Goal: Task Accomplishment & Management: Complete application form

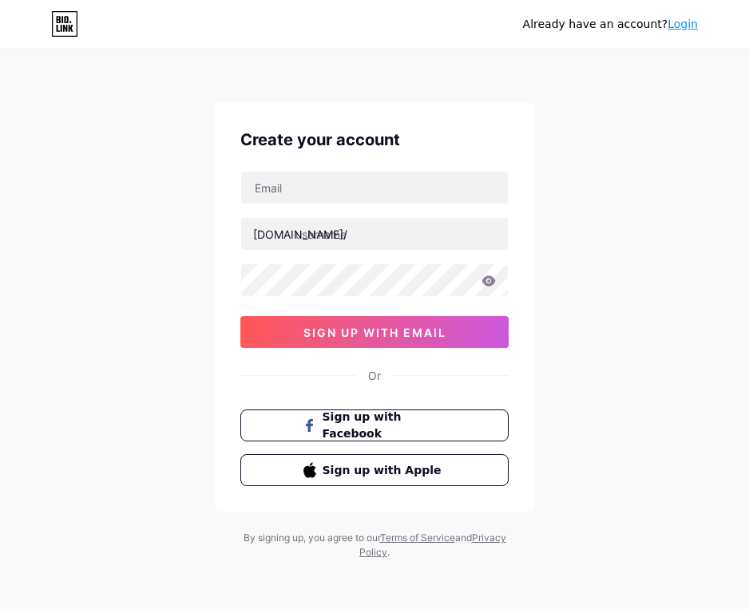
click at [410, 516] on div "Create your account [DOMAIN_NAME]/ 0cAFcWeA7rKYLnOTGcmJop7i9q6hlPp2dszZ0b7126uI…" at bounding box center [374, 331] width 319 height 458
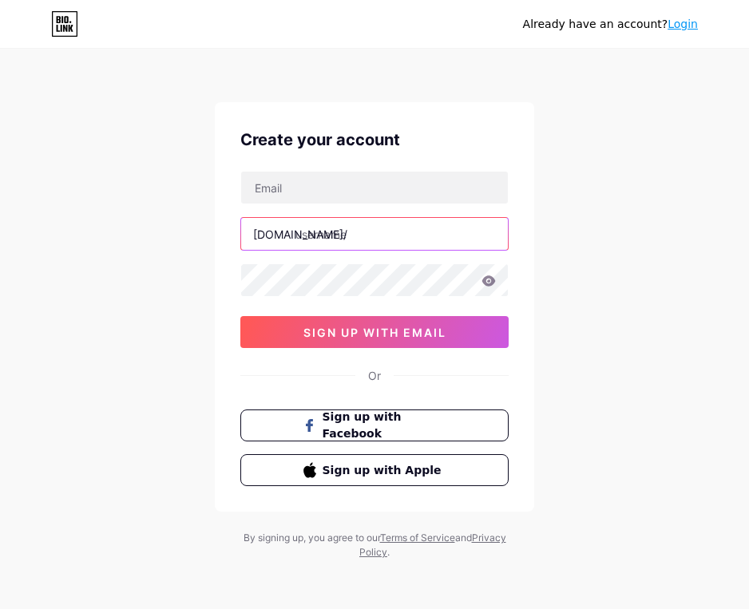
click at [363, 230] on input "text" at bounding box center [374, 234] width 267 height 32
type input "seguni99"
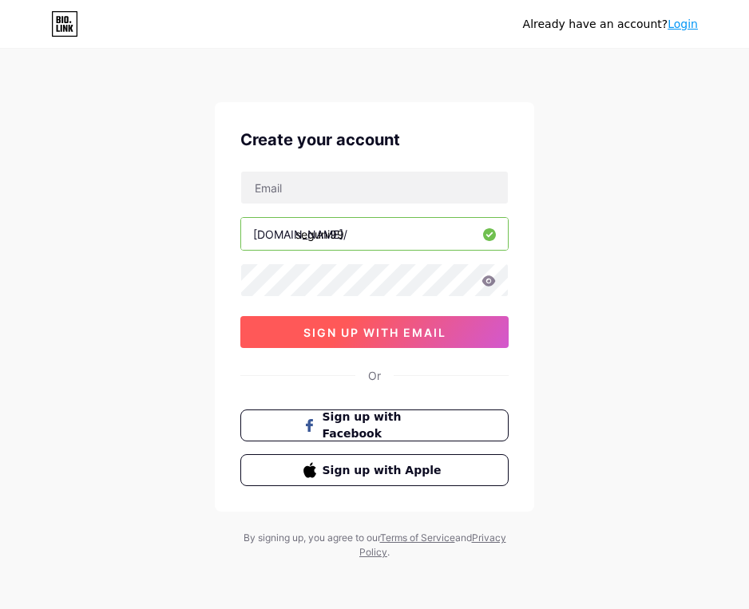
click at [378, 341] on button "sign up with email" at bounding box center [374, 332] width 268 height 32
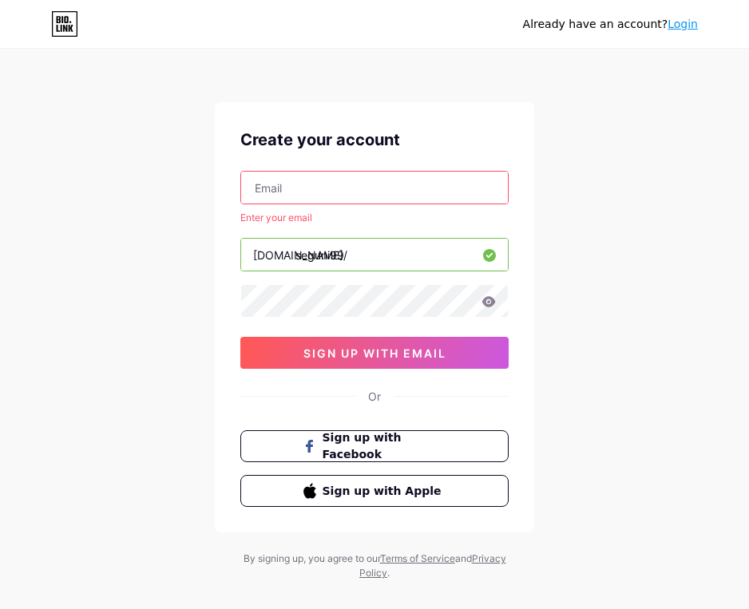
click at [291, 195] on input "text" at bounding box center [374, 188] width 267 height 32
click at [78, 117] on div "Already have an account? Login Create your account Enter your email [DOMAIN_NAM…" at bounding box center [374, 316] width 749 height 632
click at [684, 257] on div "Already have an account? Login Create your account Enter your email [DOMAIN_NAM…" at bounding box center [374, 316] width 749 height 632
click at [280, 190] on input "text" at bounding box center [374, 188] width 267 height 32
paste input "[EMAIL_ADDRESS][DOMAIN_NAME]"
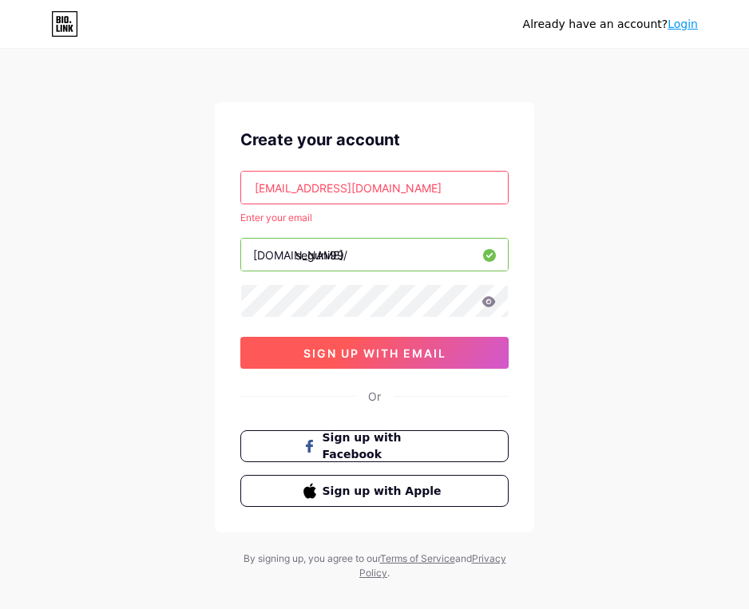
type input "[EMAIL_ADDRESS][DOMAIN_NAME]"
click at [374, 356] on span "sign up with email" at bounding box center [374, 354] width 143 height 14
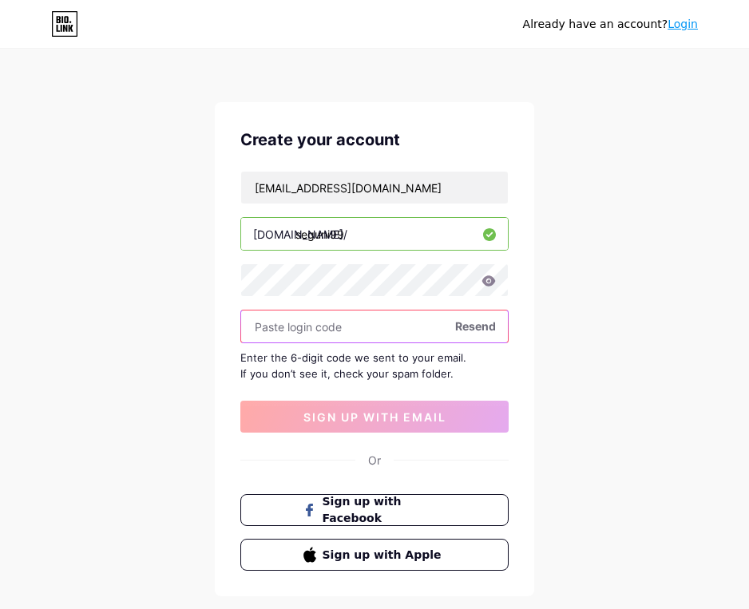
click at [454, 335] on input "text" at bounding box center [374, 327] width 267 height 32
click at [286, 331] on input "text" at bounding box center [374, 327] width 267 height 32
paste input "TK@6KQq4m69NDvc"
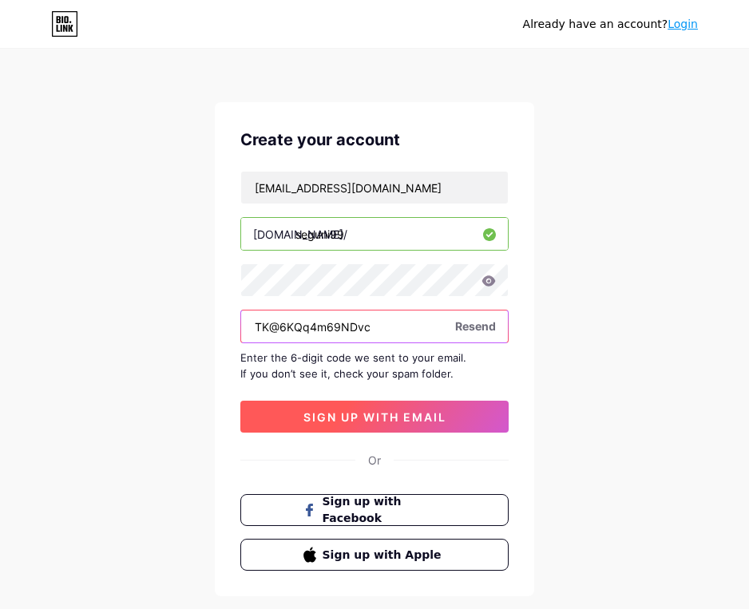
type input "TK@6KQq4m69NDvc"
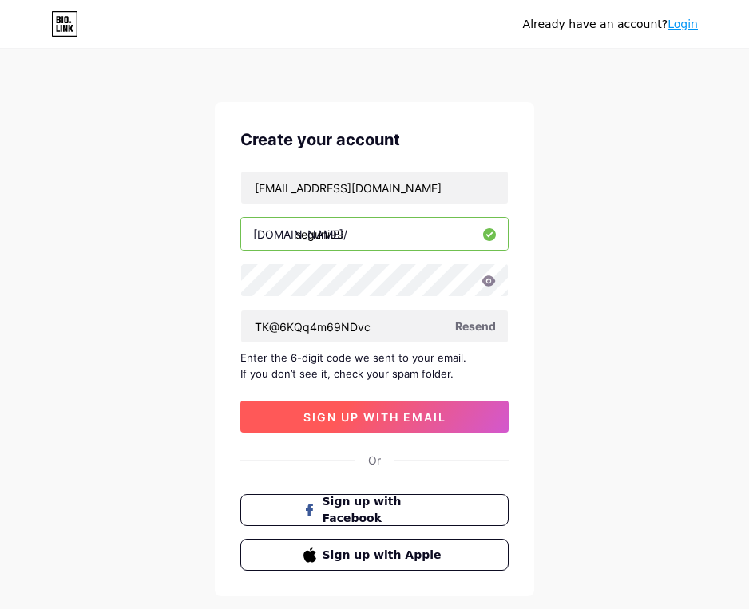
click at [425, 418] on span "sign up with email" at bounding box center [374, 417] width 143 height 14
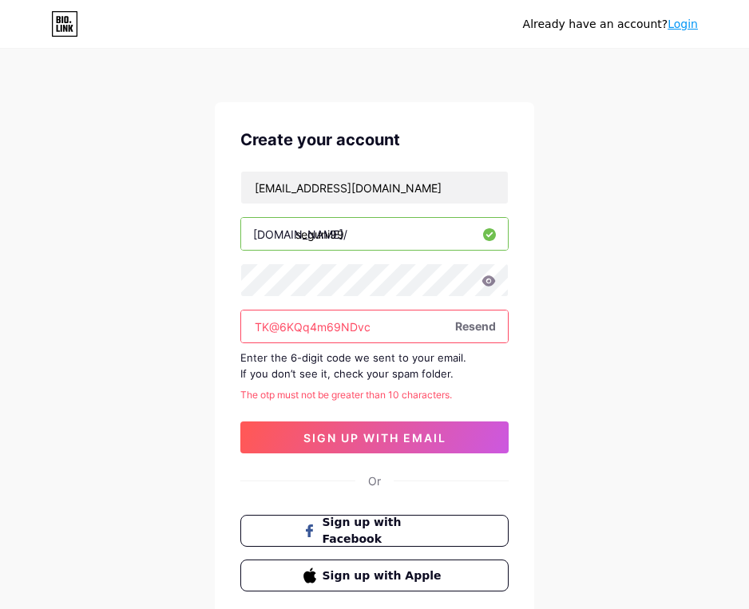
click at [394, 323] on input "TK@6KQq4m69NDvc" at bounding box center [374, 327] width 267 height 32
drag, startPoint x: 393, startPoint y: 330, endPoint x: 198, endPoint y: 339, distance: 195.0
click at [208, 336] on div "Already have an account? Login Create your account [EMAIL_ADDRESS][DOMAIN_NAME]…" at bounding box center [374, 358] width 749 height 716
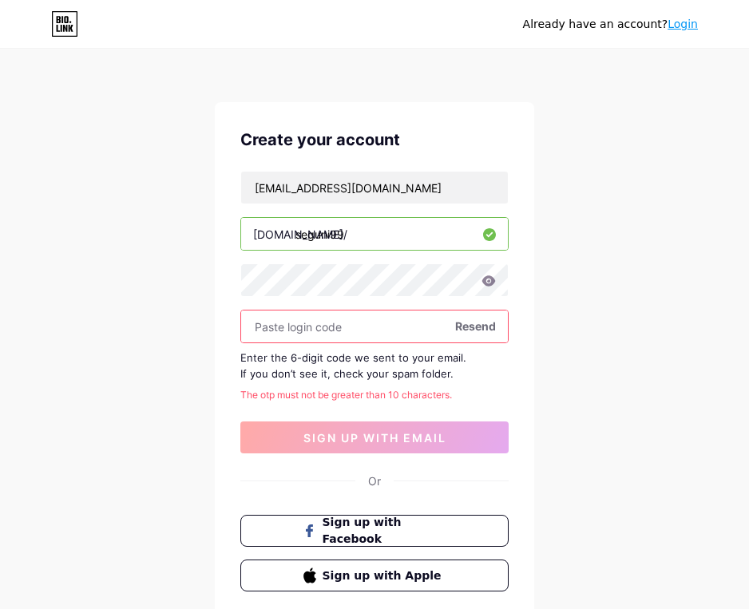
click at [486, 284] on icon at bounding box center [489, 280] width 14 height 10
click at [486, 283] on icon at bounding box center [489, 280] width 14 height 10
click at [489, 283] on icon at bounding box center [488, 280] width 14 height 11
click at [489, 283] on icon at bounding box center [488, 282] width 16 height 16
click at [380, 331] on input "text" at bounding box center [374, 327] width 267 height 32
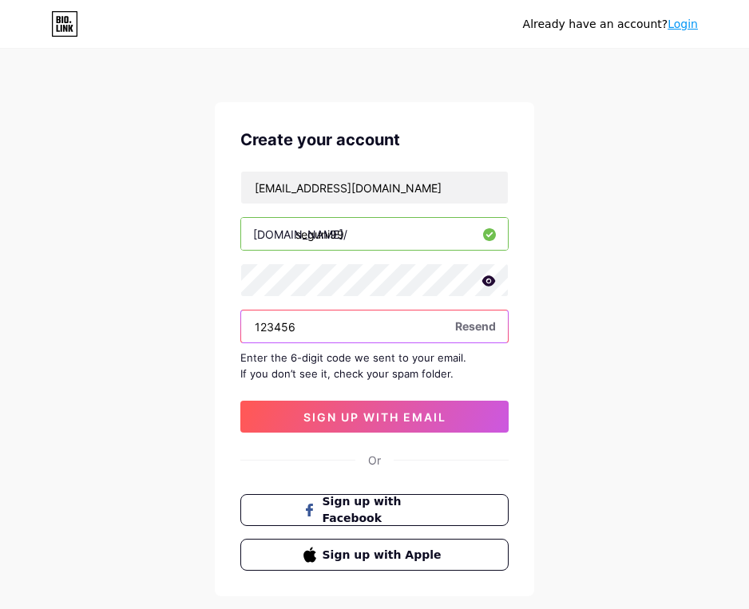
drag, startPoint x: 259, startPoint y: 330, endPoint x: 283, endPoint y: 328, distance: 24.8
click at [259, 329] on input "123456" at bounding box center [374, 327] width 267 height 32
click at [323, 328] on input "123456" at bounding box center [374, 327] width 267 height 32
click at [257, 326] on input "123456" at bounding box center [374, 327] width 267 height 32
click at [323, 335] on input "123456" at bounding box center [374, 327] width 267 height 32
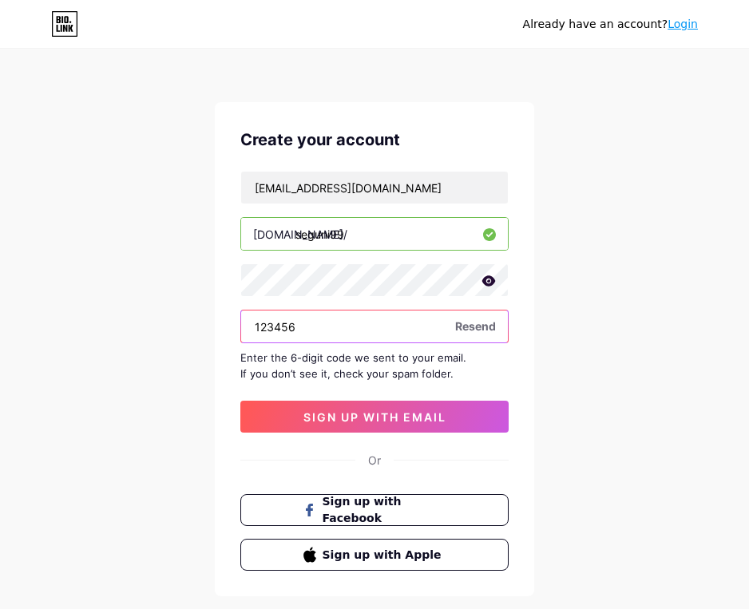
type input "123456"
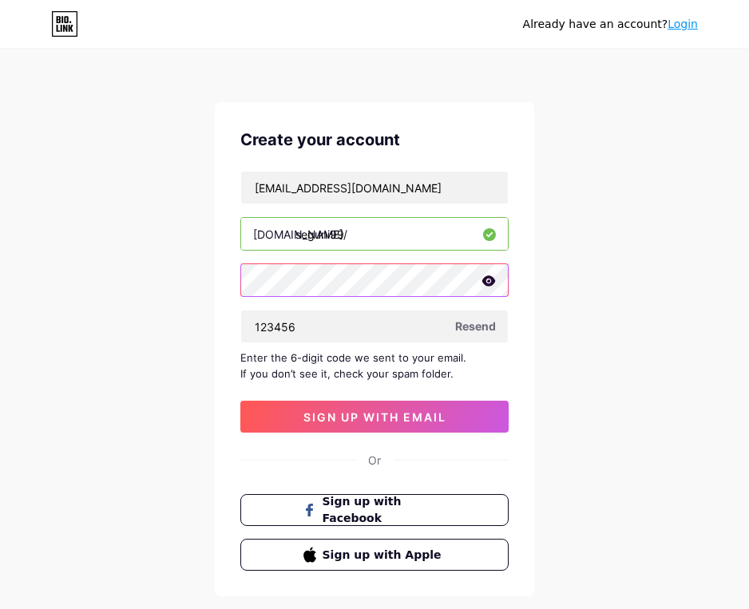
click at [168, 280] on div "Already have an account? Login Create your account [EMAIL_ADDRESS][DOMAIN_NAME]…" at bounding box center [374, 347] width 749 height 695
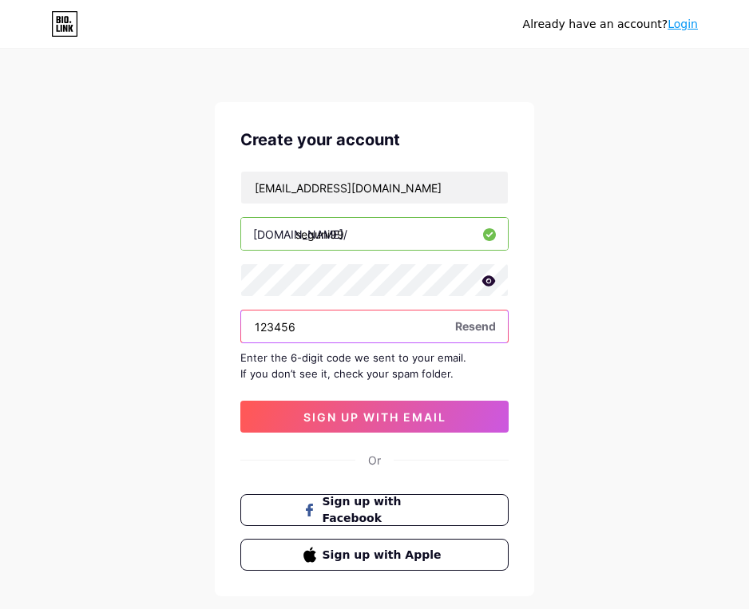
drag, startPoint x: 351, startPoint y: 321, endPoint x: 241, endPoint y: 326, distance: 110.3
click at [243, 326] on input "123456" at bounding box center [374, 327] width 267 height 32
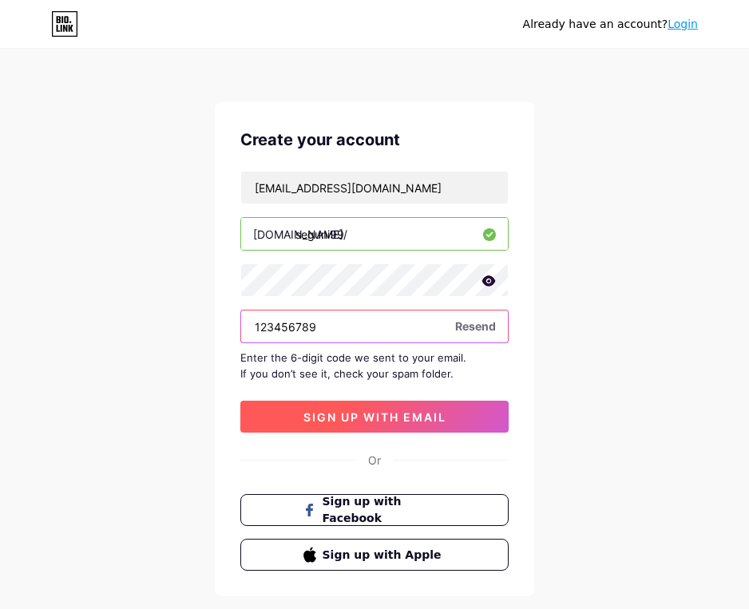
type input "123456789"
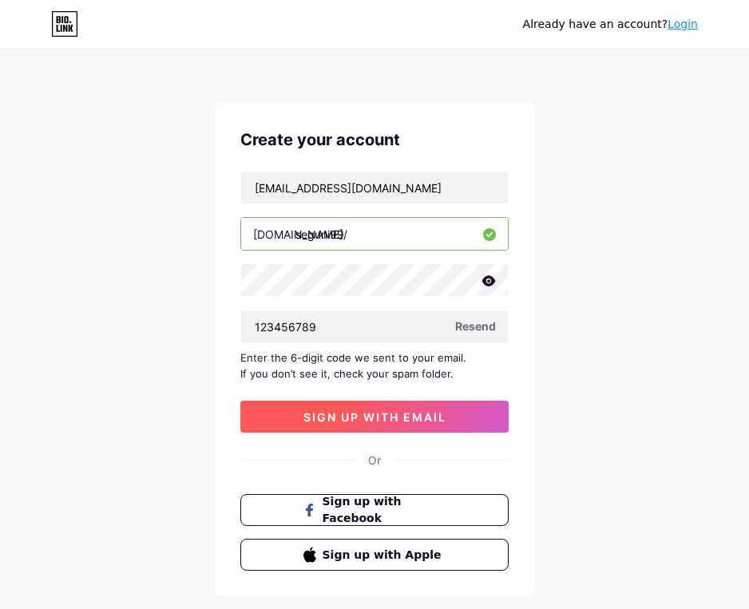
click at [355, 421] on span "sign up with email" at bounding box center [374, 417] width 143 height 14
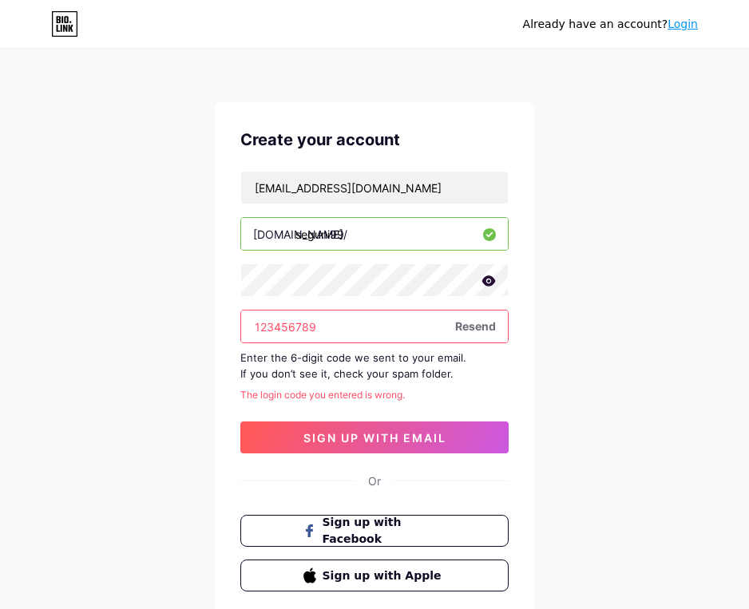
click at [276, 325] on input "123456789" at bounding box center [374, 327] width 267 height 32
click at [336, 323] on input "123456789" at bounding box center [374, 327] width 267 height 32
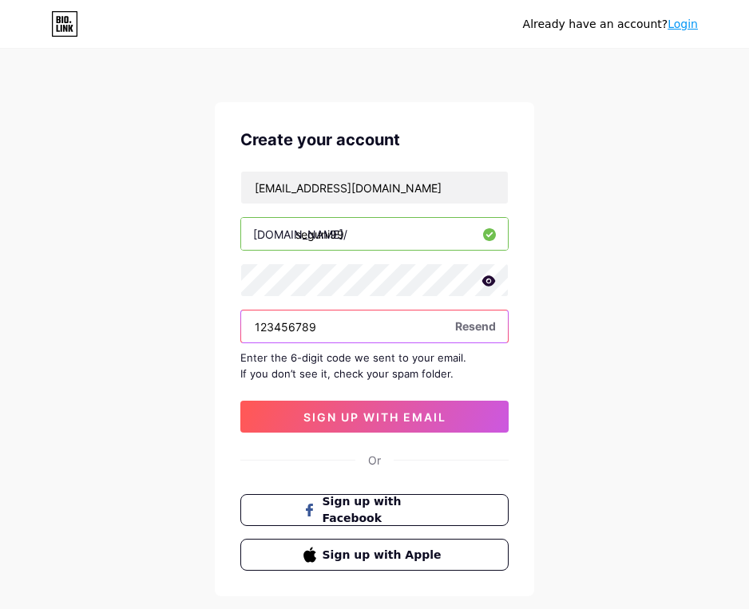
drag, startPoint x: 320, startPoint y: 323, endPoint x: 375, endPoint y: 328, distance: 55.3
click at [321, 323] on input "123456789" at bounding box center [374, 327] width 267 height 32
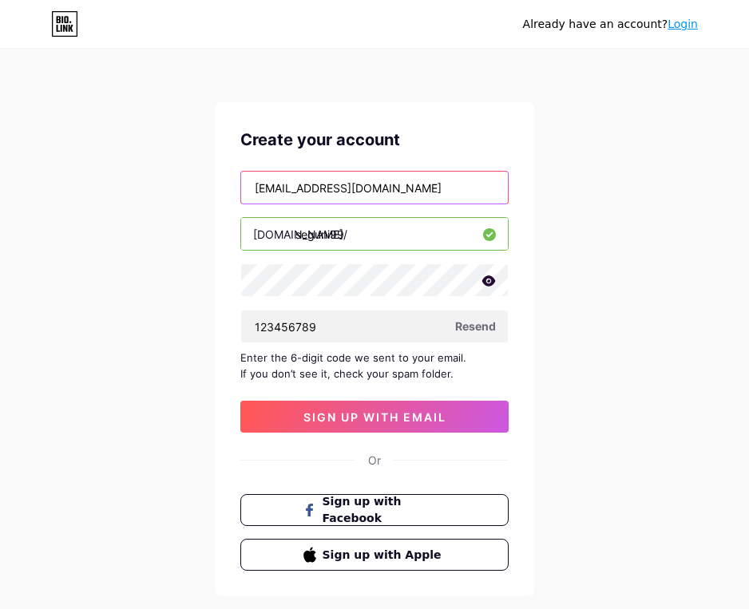
click at [310, 188] on input "[EMAIL_ADDRESS][DOMAIN_NAME]" at bounding box center [374, 188] width 267 height 32
click at [312, 188] on input "[EMAIL_ADDRESS][DOMAIN_NAME]" at bounding box center [374, 188] width 267 height 32
click at [386, 186] on input "[EMAIL_ADDRESS][DOMAIN_NAME]" at bounding box center [374, 188] width 267 height 32
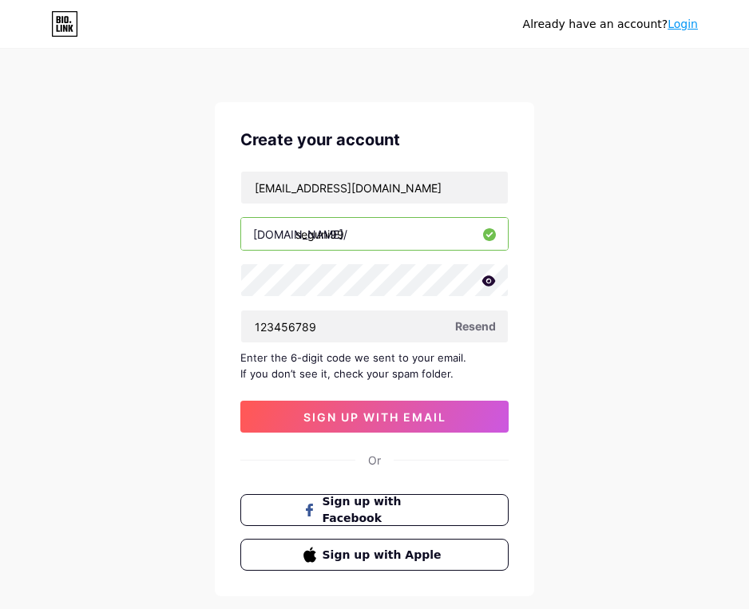
click at [492, 283] on icon at bounding box center [489, 280] width 14 height 10
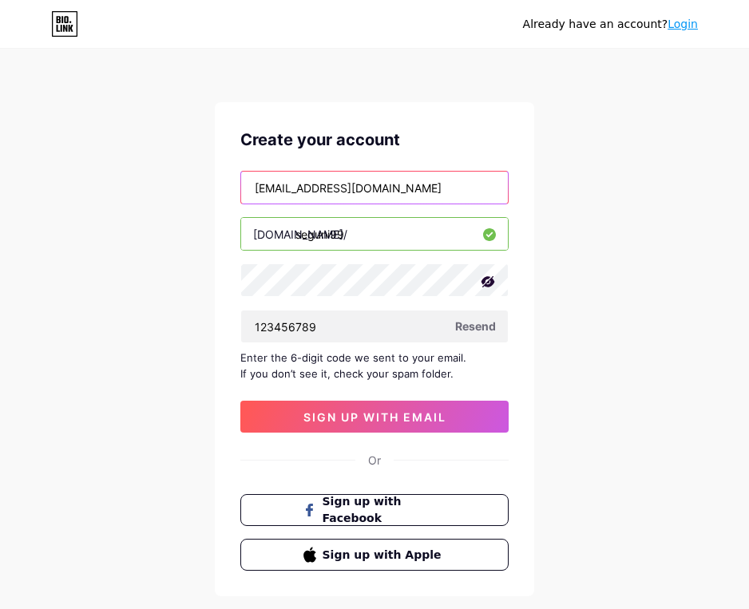
click at [374, 192] on input "[EMAIL_ADDRESS][DOMAIN_NAME]" at bounding box center [374, 188] width 267 height 32
drag, startPoint x: 307, startPoint y: 189, endPoint x: 193, endPoint y: 197, distance: 114.5
click at [193, 197] on div "Already have an account? Login Create your account [EMAIL_ADDRESS][DOMAIN_NAME]…" at bounding box center [374, 347] width 749 height 695
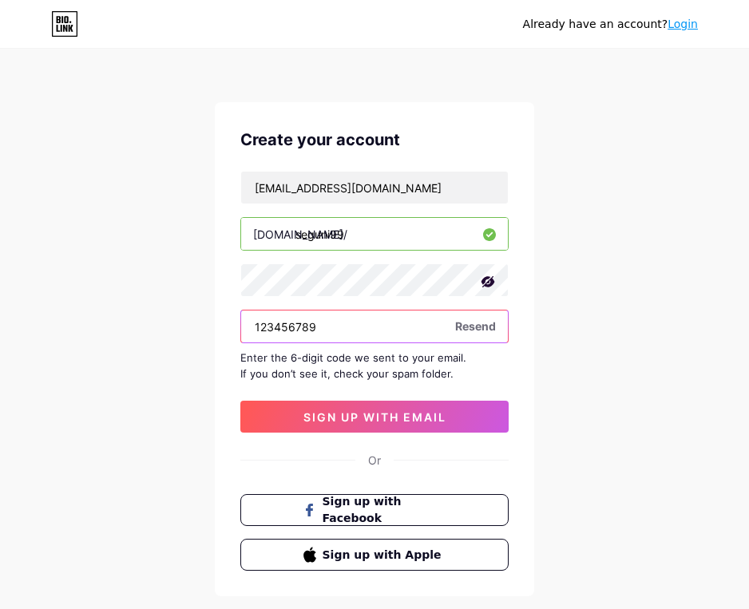
drag, startPoint x: 334, startPoint y: 322, endPoint x: 211, endPoint y: 323, distance: 123.0
click at [211, 323] on div "Already have an account? Login Create your account [EMAIL_ADDRESS][DOMAIN_NAME]…" at bounding box center [374, 347] width 749 height 695
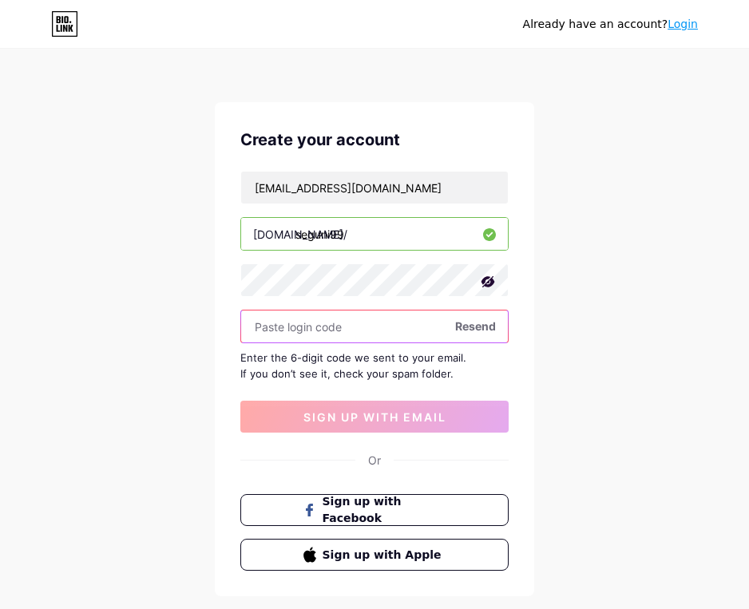
paste input "yoega563"
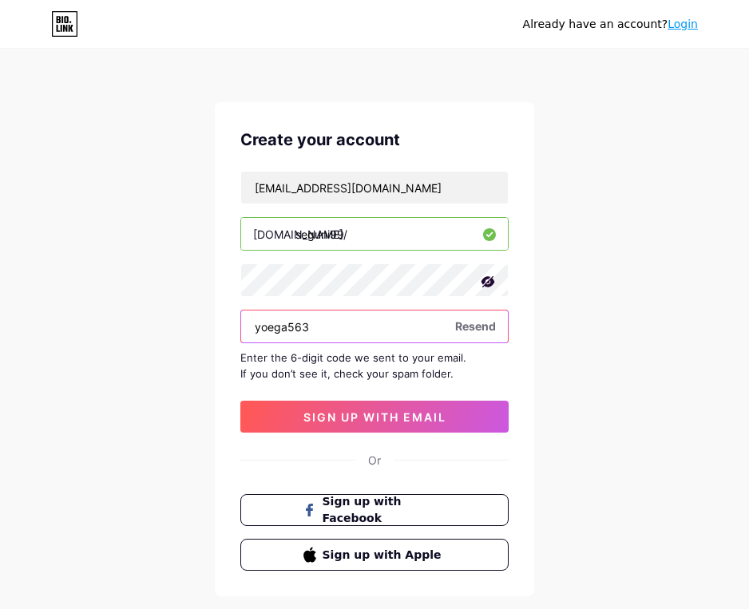
type input "yoega563"
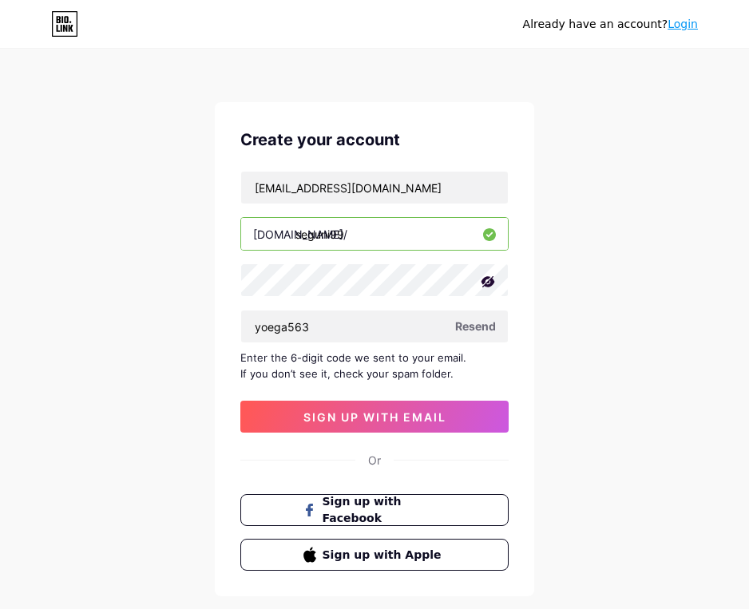
click at [527, 321] on div "Create your account [EMAIL_ADDRESS][DOMAIN_NAME] [DOMAIN_NAME]/ seguni99 yoega5…" at bounding box center [374, 349] width 319 height 494
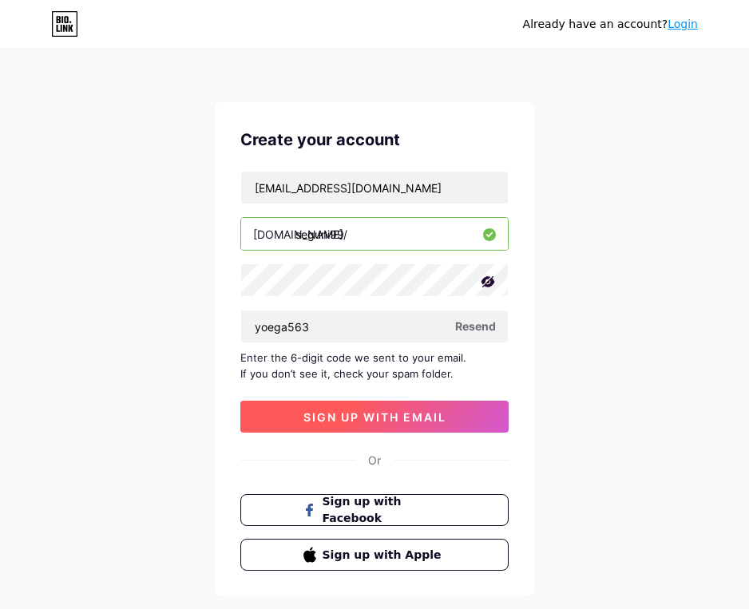
click at [416, 424] on button "sign up with email" at bounding box center [374, 417] width 268 height 32
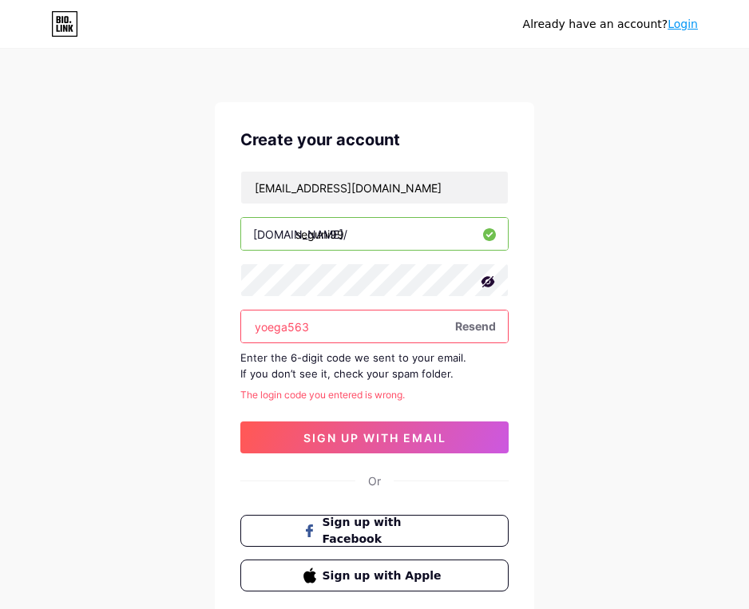
click at [386, 402] on div "[EMAIL_ADDRESS][DOMAIN_NAME] [DOMAIN_NAME]/ seguni99 yoega563 Resend Enter the …" at bounding box center [374, 312] width 268 height 283
click at [374, 399] on div "The login code you entered is wrong." at bounding box center [374, 395] width 268 height 14
copy div "The login code you entered is wrong."
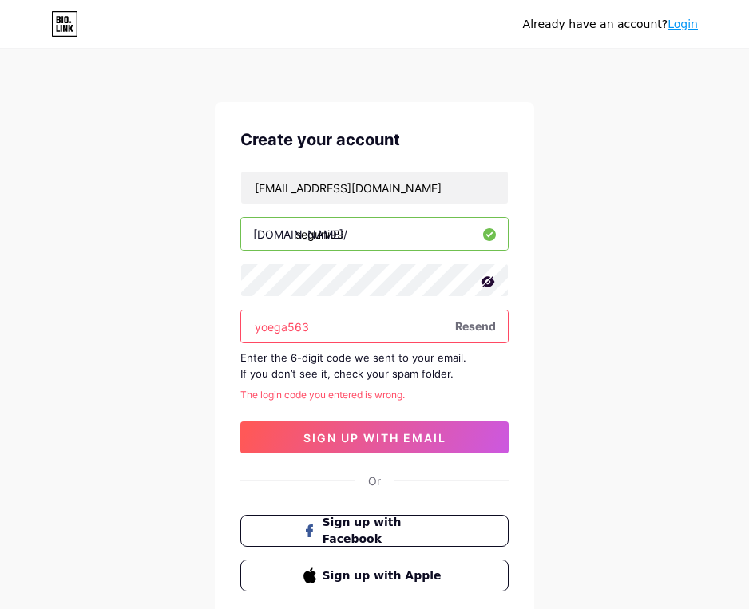
click at [331, 335] on input "yoega563" at bounding box center [374, 327] width 267 height 32
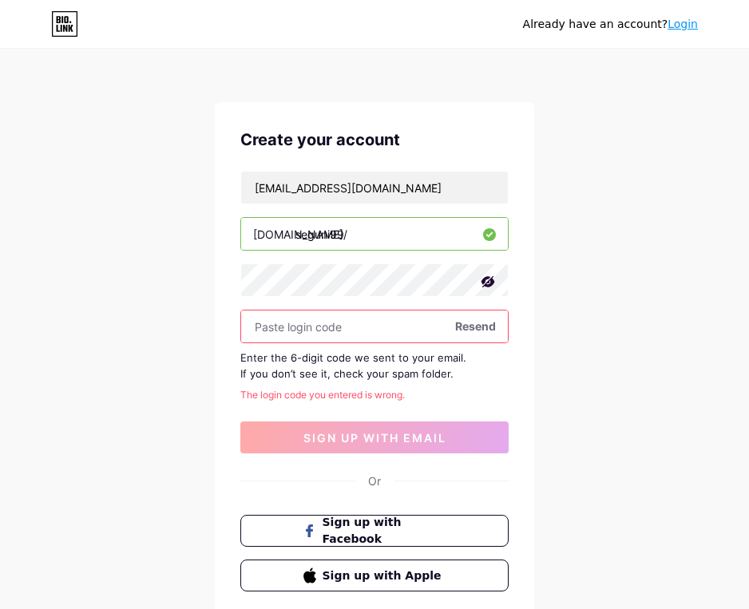
click at [489, 283] on icon at bounding box center [488, 281] width 14 height 11
click at [485, 283] on icon at bounding box center [489, 280] width 14 height 10
click at [321, 325] on input "text" at bounding box center [374, 327] width 267 height 32
paste input "[PHONE_NUMBER]"
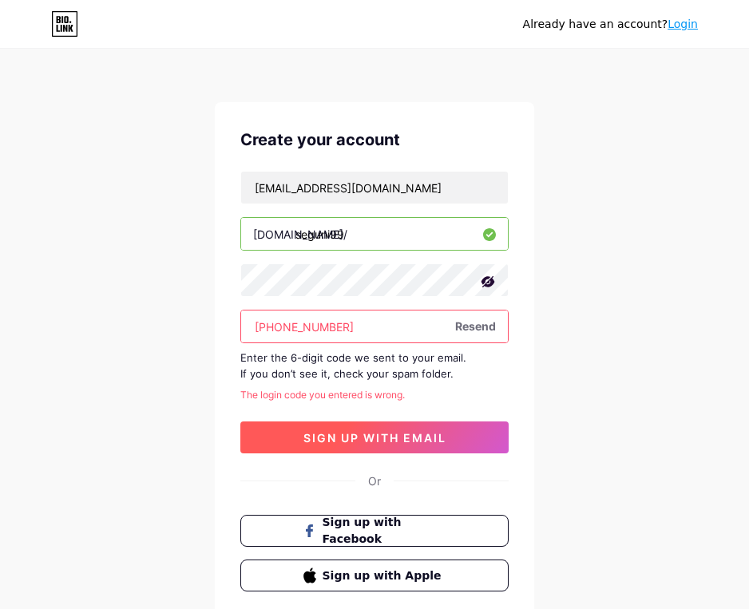
click at [362, 429] on button "sign up with email" at bounding box center [374, 438] width 268 height 32
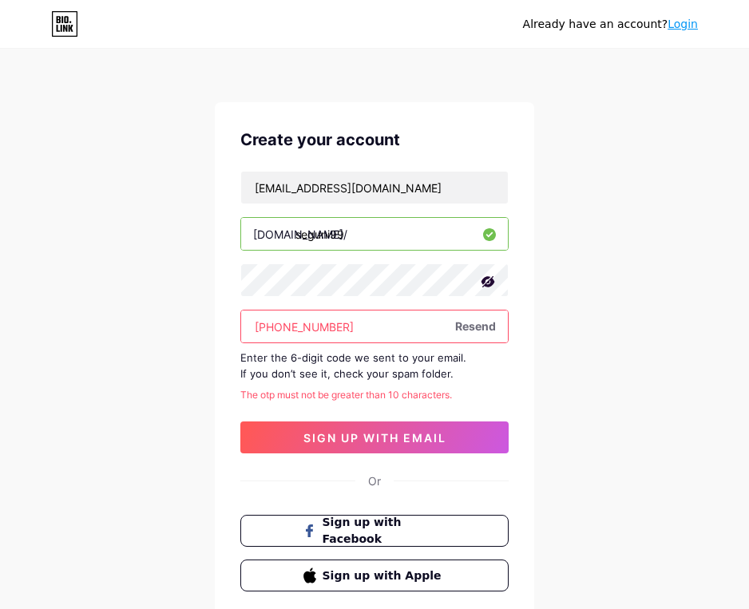
click at [335, 331] on input "[PHONE_NUMBER]" at bounding box center [374, 327] width 267 height 32
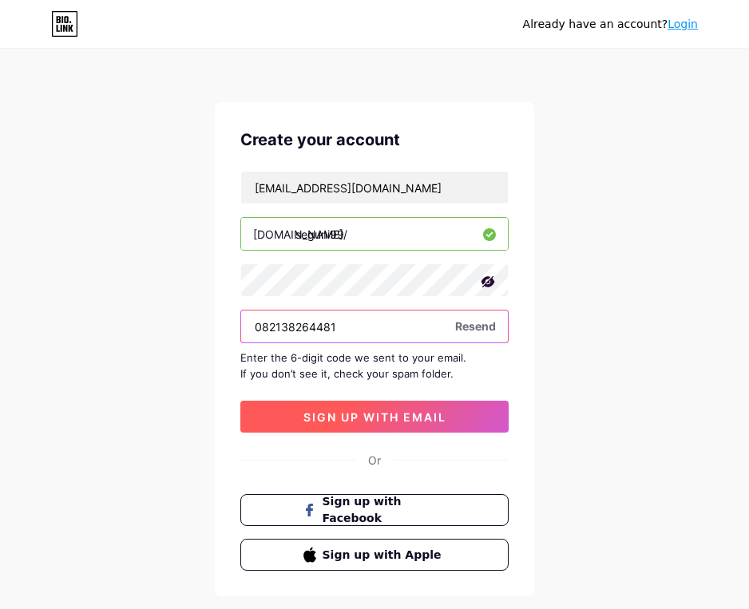
type input "082138264481"
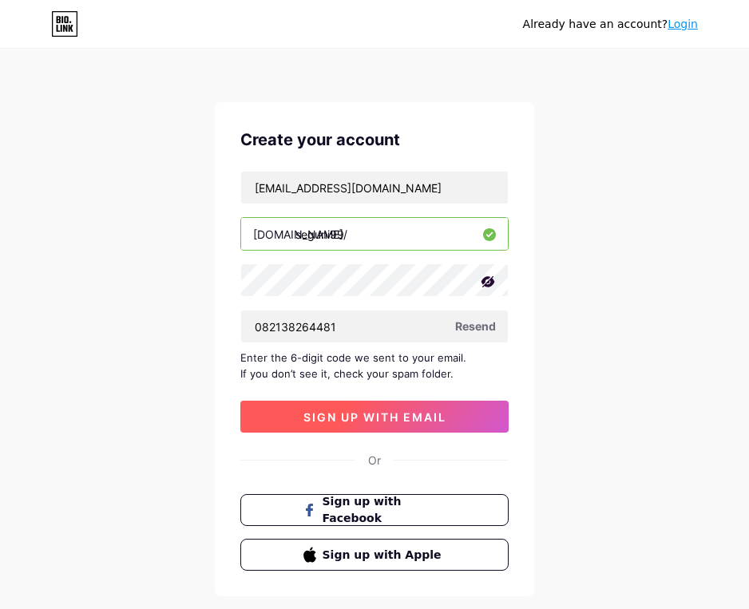
click at [395, 410] on span "sign up with email" at bounding box center [374, 417] width 143 height 14
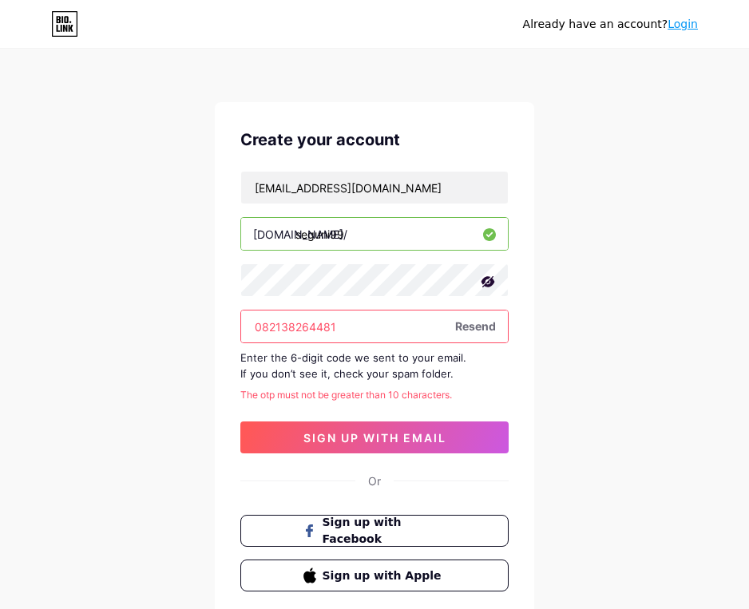
click at [368, 384] on div "[EMAIL_ADDRESS][DOMAIN_NAME] [DOMAIN_NAME]/ seguni99 082138264481 Resend Enter …" at bounding box center [374, 312] width 268 height 283
click at [366, 386] on div "[EMAIL_ADDRESS][DOMAIN_NAME] [DOMAIN_NAME]/ seguni99 082138264481 Resend Enter …" at bounding box center [374, 312] width 268 height 283
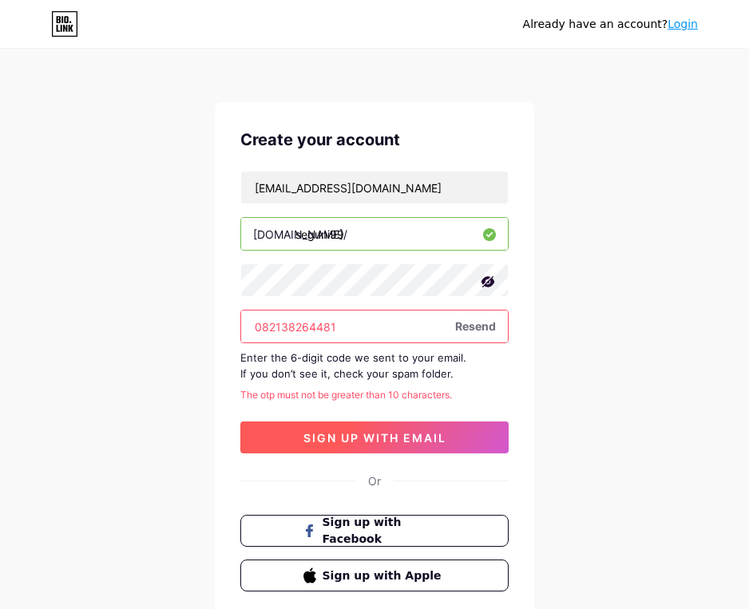
click at [385, 447] on button "sign up with email" at bounding box center [374, 438] width 268 height 32
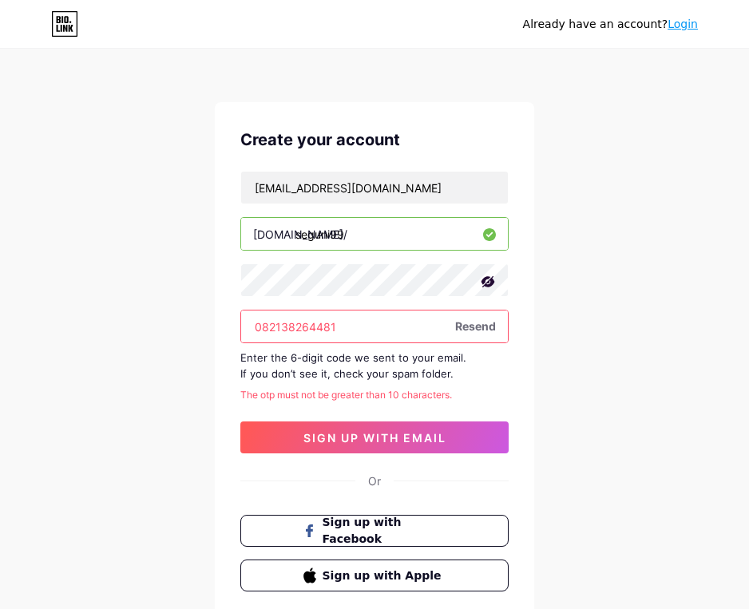
copy div "Enter the 6-digit code we sent to your email. If you don’t see it, check your s…"
drag, startPoint x: 242, startPoint y: 354, endPoint x: 462, endPoint y: 378, distance: 220.9
click at [462, 378] on div "Enter the 6-digit code we sent to your email. If you don’t see it, check your s…" at bounding box center [374, 366] width 268 height 32
click at [489, 239] on icon at bounding box center [489, 234] width 13 height 13
click at [489, 237] on icon at bounding box center [489, 235] width 7 height 6
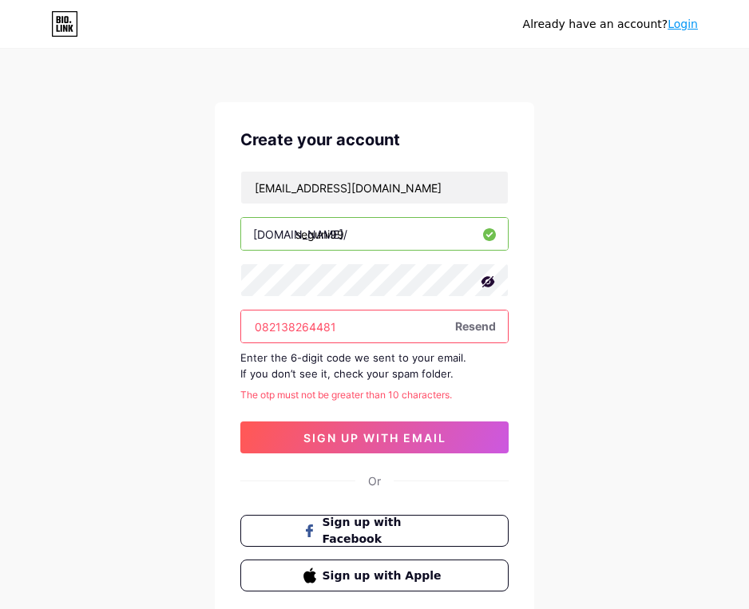
click at [489, 237] on icon at bounding box center [489, 235] width 7 height 6
click at [489, 237] on icon at bounding box center [489, 234] width 13 height 13
click at [389, 237] on input "seguni99" at bounding box center [374, 234] width 267 height 32
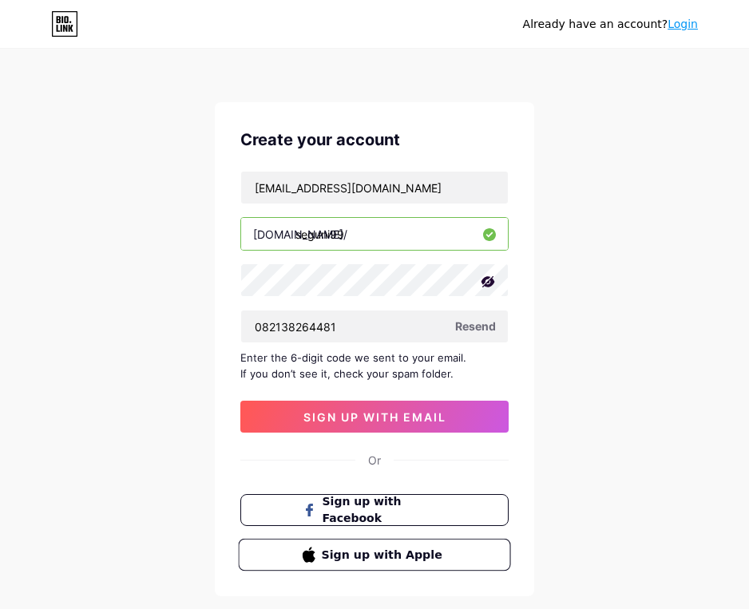
click at [348, 558] on span "Sign up with Apple" at bounding box center [384, 554] width 125 height 17
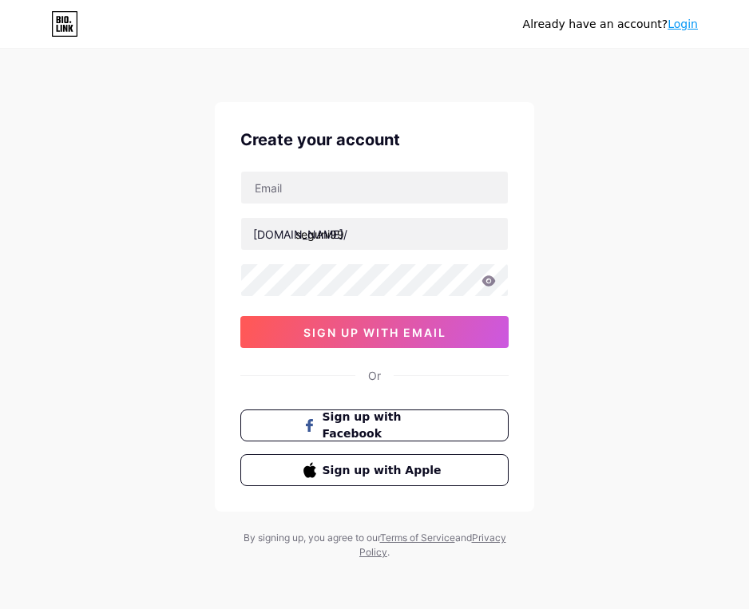
scroll to position [2, 0]
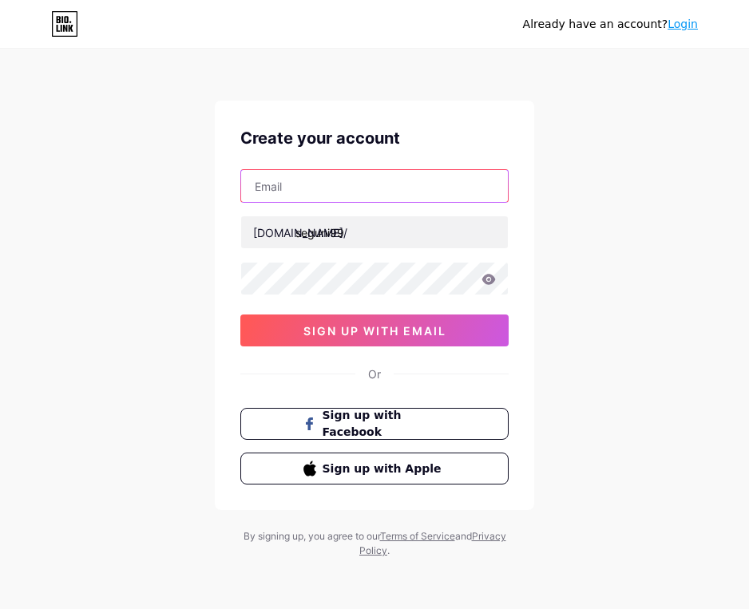
click at [338, 198] on input "text" at bounding box center [374, 186] width 267 height 32
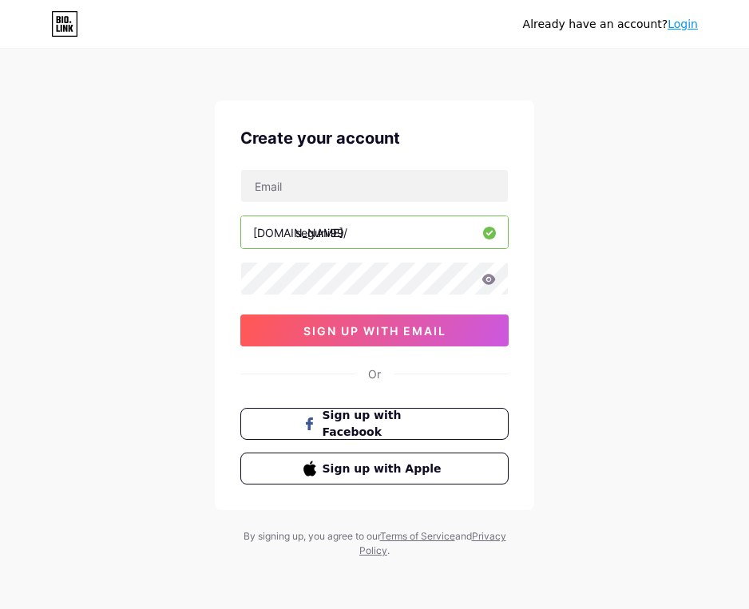
click at [634, 133] on div "Already have an account? Login Create your account bio.link/ seguni99 0cAFcWeA5…" at bounding box center [374, 303] width 749 height 611
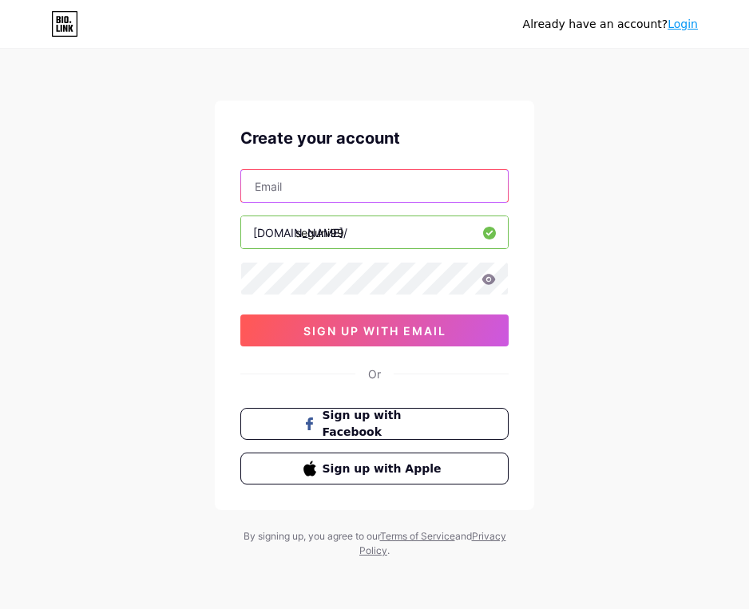
click at [312, 191] on input "text" at bounding box center [374, 186] width 267 height 32
click at [288, 196] on input "text" at bounding box center [374, 186] width 267 height 32
paste input "citra258677@gmail.com"
type input "citra258677@gmail.com"
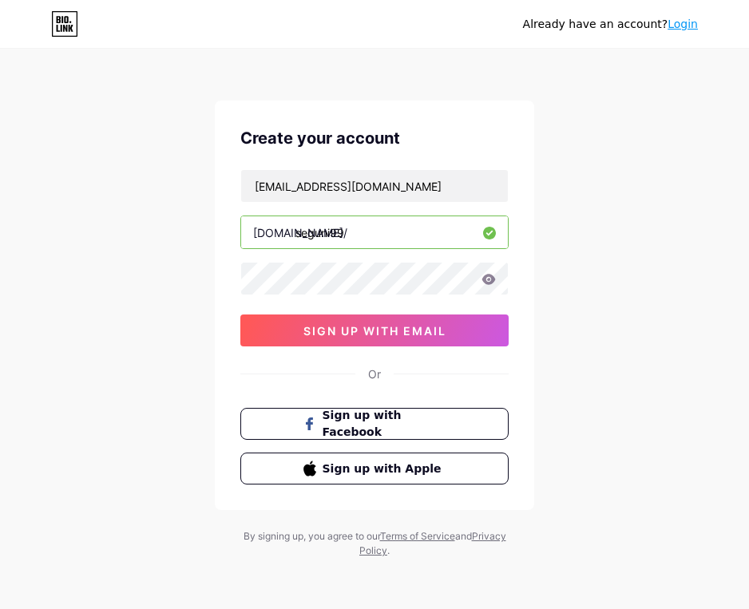
click at [557, 154] on div "Already have an account? Login Create your account citra258677@gmail.com bio.li…" at bounding box center [374, 303] width 749 height 611
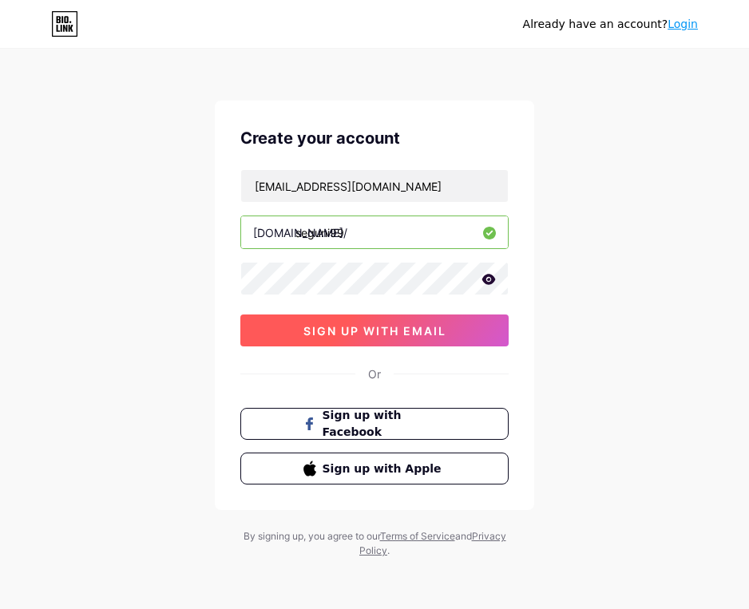
click at [376, 335] on span "sign up with email" at bounding box center [374, 331] width 143 height 14
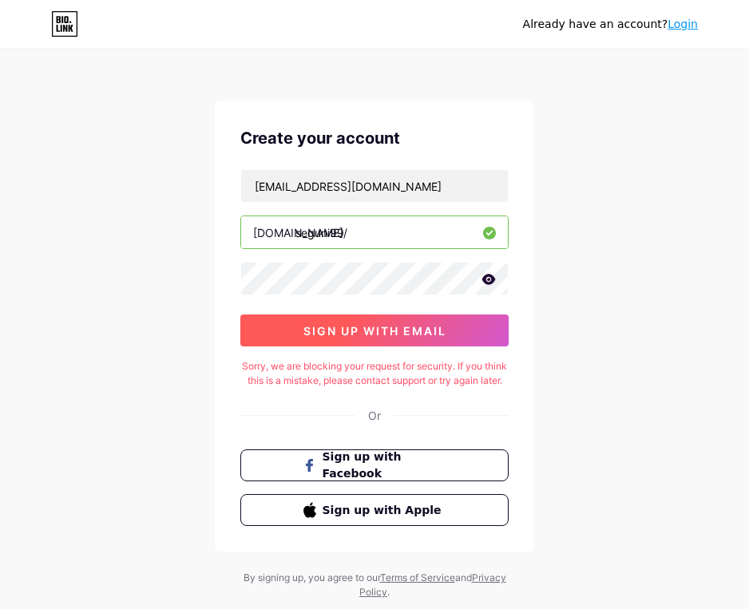
click at [343, 335] on span "sign up with email" at bounding box center [374, 331] width 143 height 14
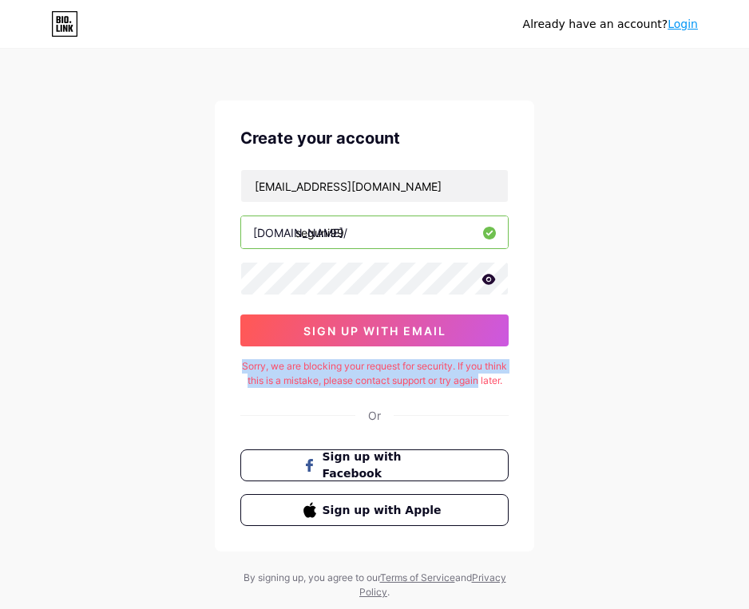
copy div "Sorry, we are blocking your request for security. If you think this is a mistak…"
drag, startPoint x: 255, startPoint y: 357, endPoint x: 505, endPoint y: 386, distance: 252.4
click at [505, 386] on div "Create your account citra258677@gmail.com bio.link/ seguni99 0cAFcWeA7hk33mmCux…" at bounding box center [374, 326] width 319 height 451
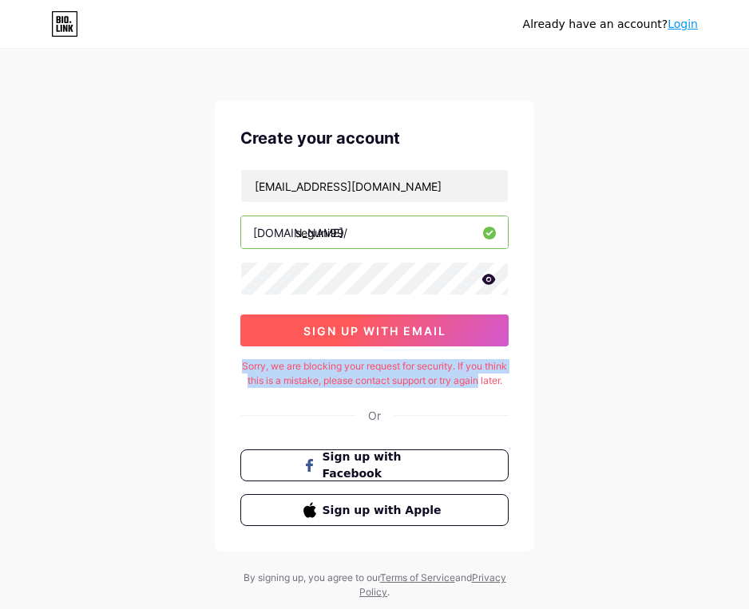
click at [425, 341] on button "sign up with email" at bounding box center [374, 331] width 268 height 32
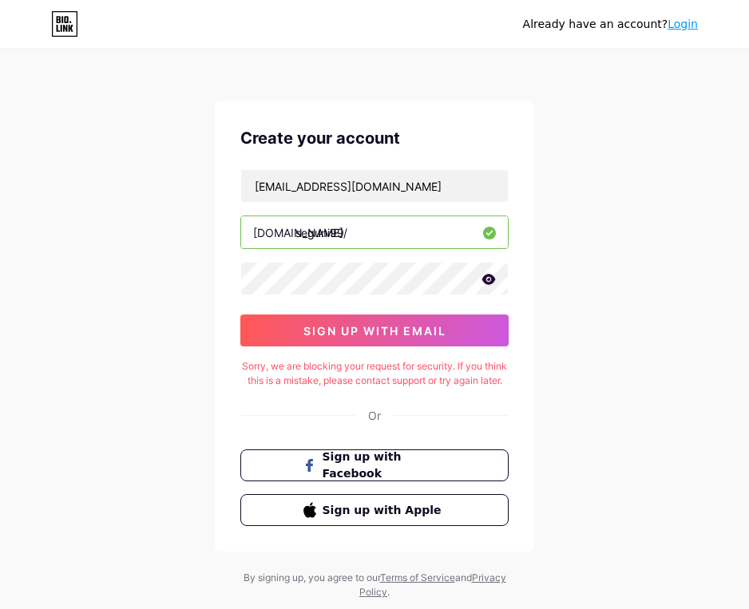
click at [383, 231] on input "seguni99" at bounding box center [374, 232] width 267 height 32
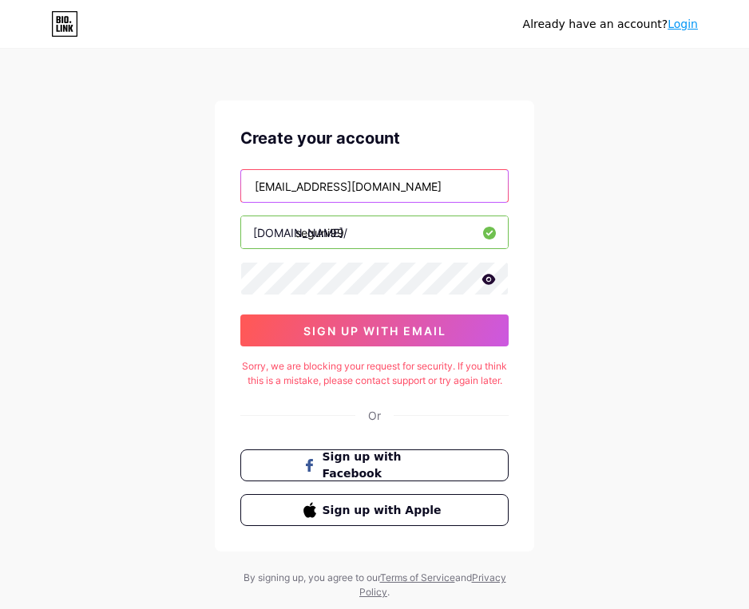
drag, startPoint x: 401, startPoint y: 180, endPoint x: 125, endPoint y: 172, distance: 276.4
click at [136, 173] on div "Already have an account? Login Create your account citra258677@gmail.com bio.li…" at bounding box center [374, 324] width 749 height 652
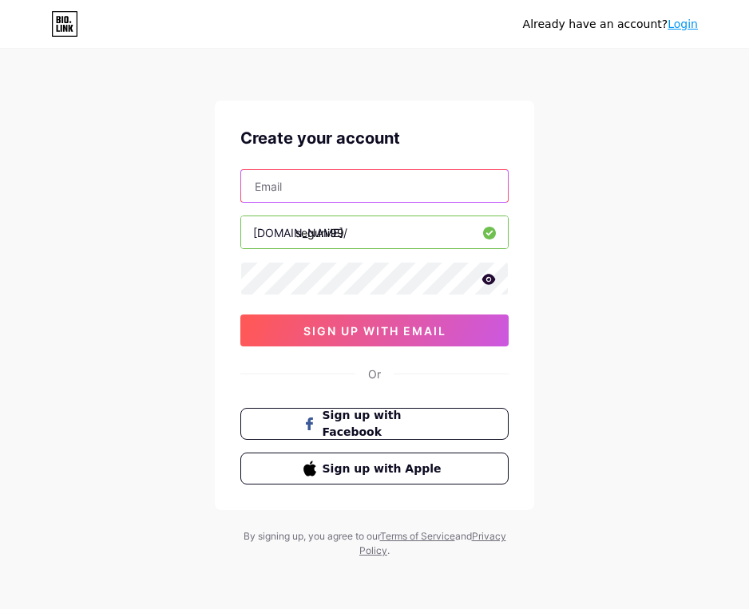
click at [313, 192] on input "text" at bounding box center [374, 186] width 267 height 32
paste input "wiyanan8@gmail.com"
type input "wiyanan8@gmail.com"
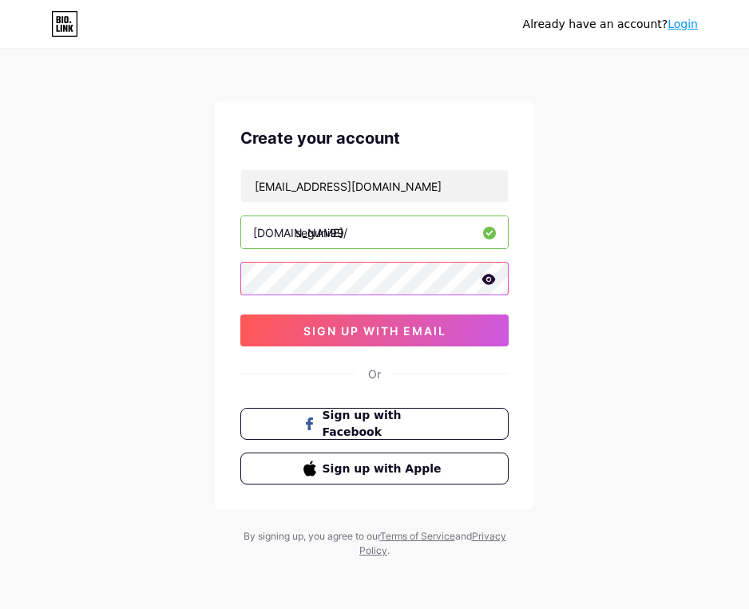
click at [165, 265] on div "Already have an account? Login Create your account wiyanan8@gmail.com bio.link/…" at bounding box center [374, 303] width 749 height 611
click at [570, 135] on div "Already have an account? Login Create your account wiyanan8@gmail.com bio.link/…" at bounding box center [374, 303] width 749 height 611
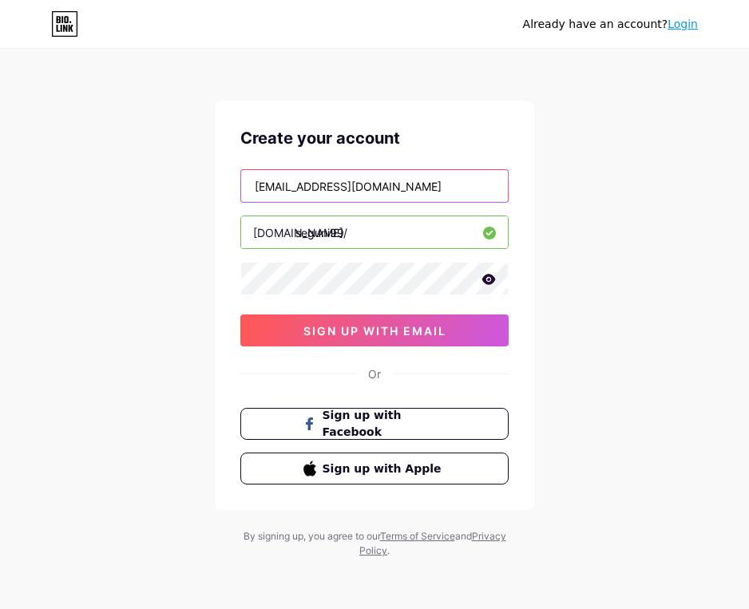
click at [398, 198] on input "wiyanan8@gmail.com" at bounding box center [374, 186] width 267 height 32
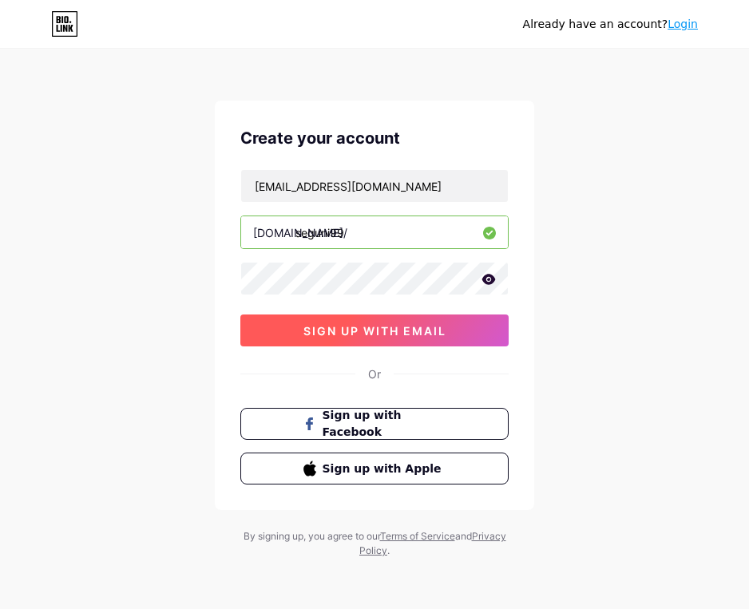
drag, startPoint x: 376, startPoint y: 327, endPoint x: 408, endPoint y: 322, distance: 32.4
click at [376, 327] on span "sign up with email" at bounding box center [374, 331] width 143 height 14
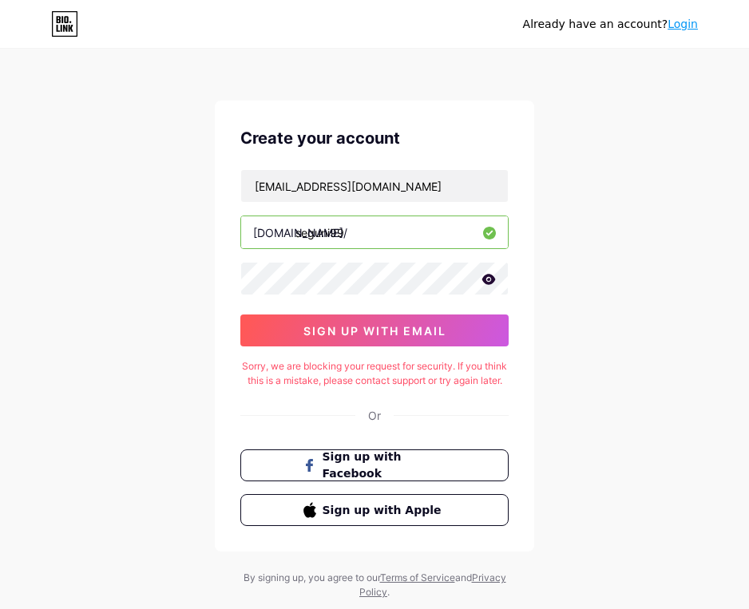
click at [376, 424] on div "Or" at bounding box center [374, 415] width 13 height 17
drag, startPoint x: 355, startPoint y: 232, endPoint x: 364, endPoint y: 232, distance: 8.8
click at [357, 232] on input "seguni99" at bounding box center [374, 232] width 267 height 32
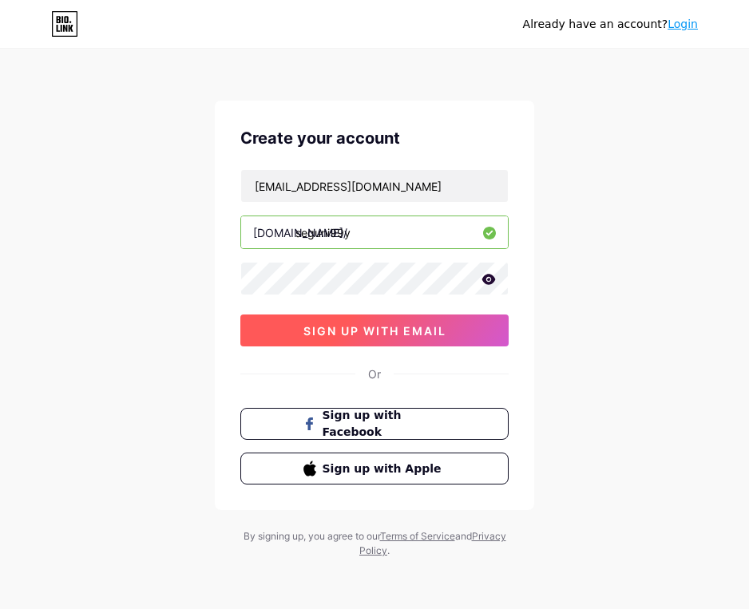
type input "seguni99y"
click at [366, 315] on button "sign up with email" at bounding box center [374, 331] width 268 height 32
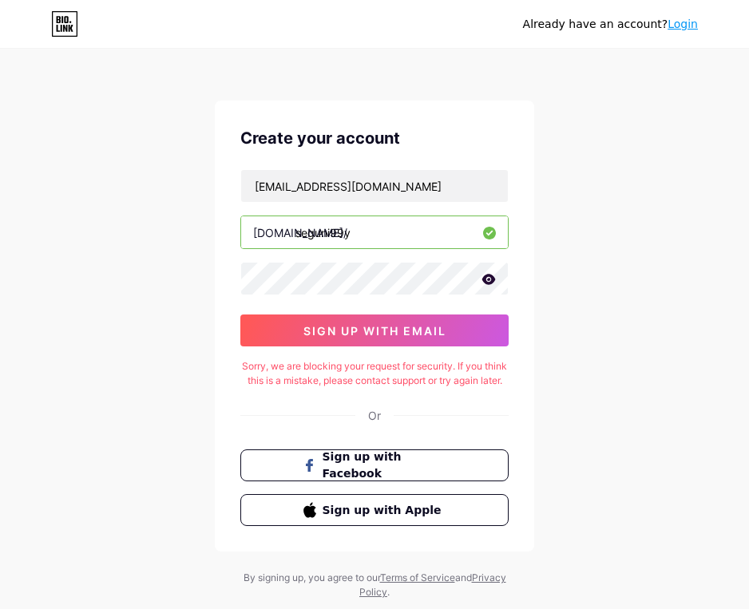
click at [377, 424] on div "Or" at bounding box center [374, 415] width 13 height 17
click at [346, 481] on span "Sign up with Facebook" at bounding box center [384, 466] width 125 height 34
